Goal: Information Seeking & Learning: Learn about a topic

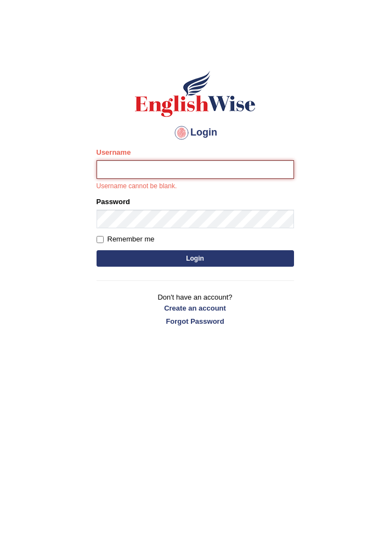
type input "zafarpg3200973"
click at [97, 250] on button "Login" at bounding box center [196, 258] width 198 height 16
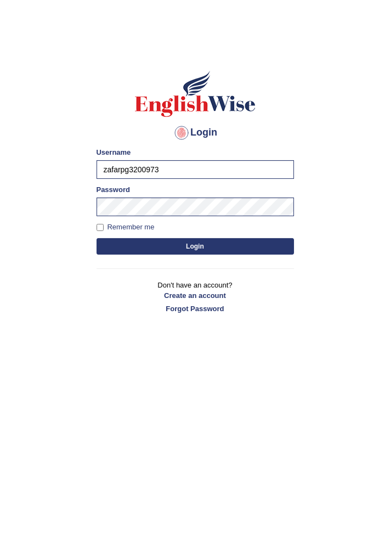
click at [118, 246] on button "Login" at bounding box center [196, 246] width 198 height 16
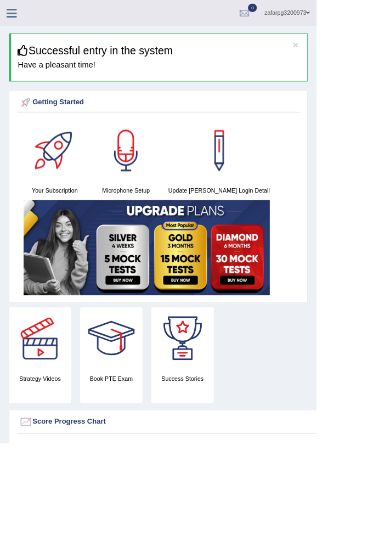
click at [10, 19] on icon at bounding box center [14, 16] width 13 height 14
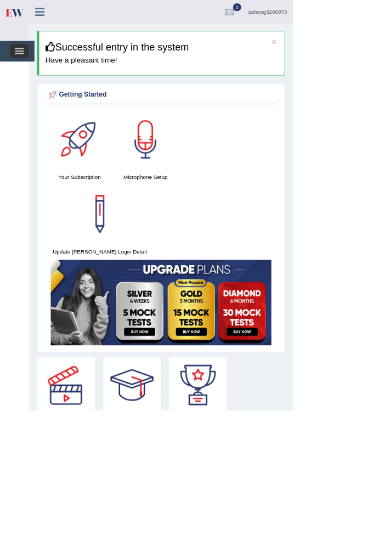
click at [23, 71] on span "button" at bounding box center [26, 71] width 12 height 1
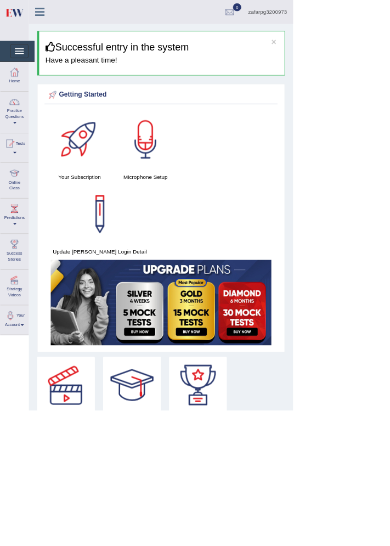
click at [19, 238] on div at bounding box center [19, 230] width 16 height 16
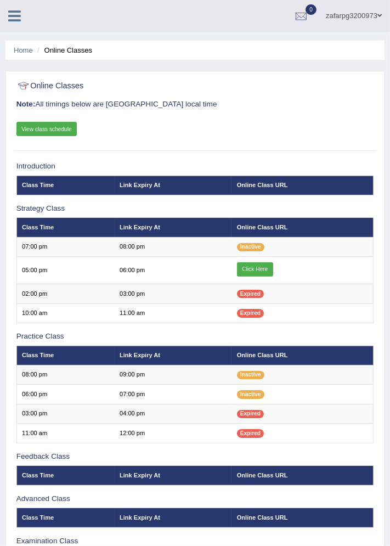
click at [259, 267] on link "Click Here" at bounding box center [255, 269] width 36 height 14
click at [257, 271] on link "Click Here" at bounding box center [255, 269] width 36 height 14
